Goal: Information Seeking & Learning: Learn about a topic

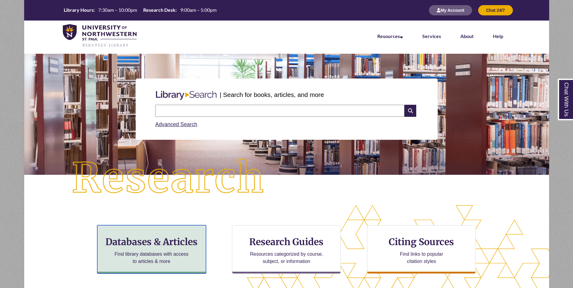
click at [176, 239] on h3 "Databases & Articles" at bounding box center [151, 241] width 98 height 11
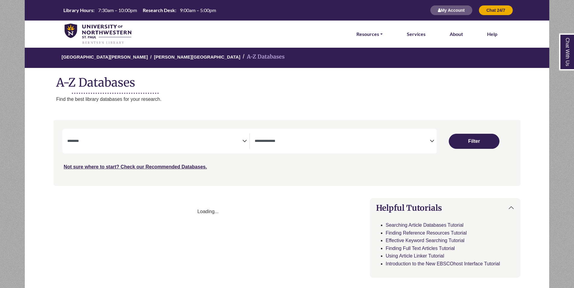
select select "Database Subject Filter"
select select "Database Types Filter"
select select "Database Subject Filter"
select select "Database Types Filter"
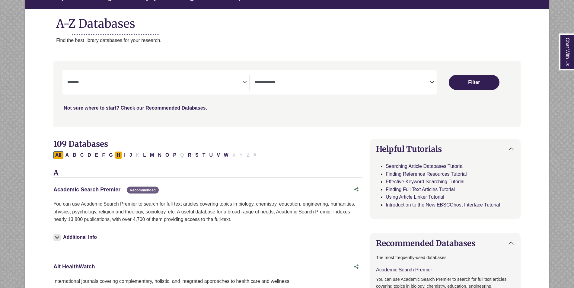
scroll to position [60, 0]
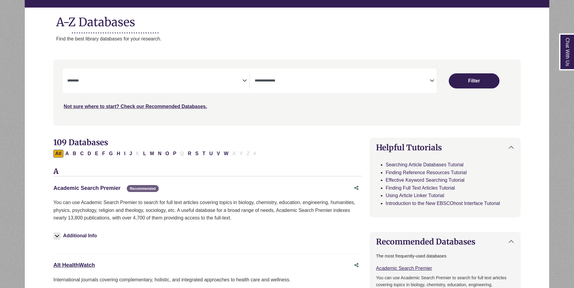
click at [106, 188] on link "Academic Search Premier This link opens in a new window" at bounding box center [86, 188] width 67 height 6
